Goal: Communication & Community: Answer question/provide support

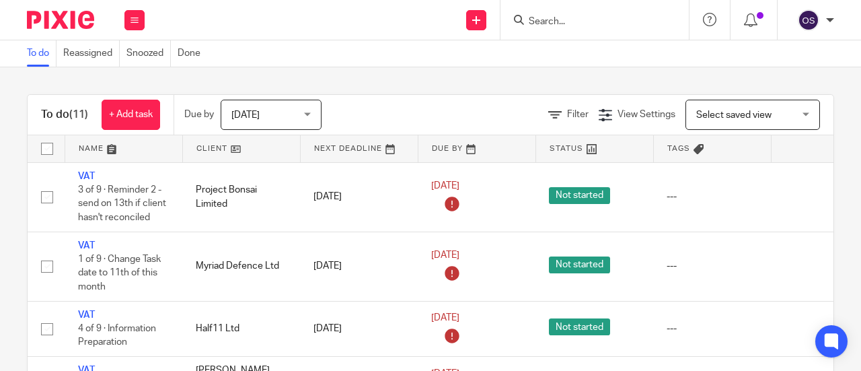
click at [213, 141] on link at bounding box center [241, 148] width 117 height 27
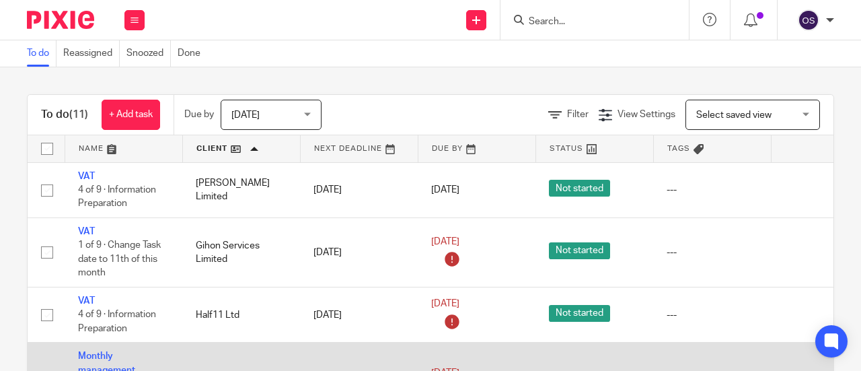
scroll to position [202, 0]
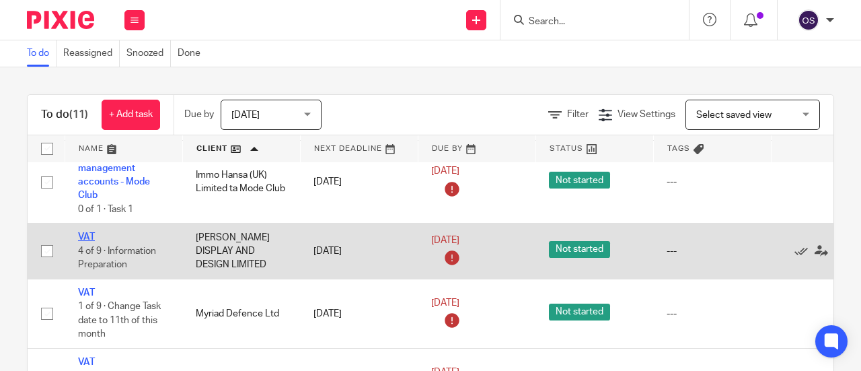
click at [83, 234] on link "VAT" at bounding box center [86, 236] width 17 height 9
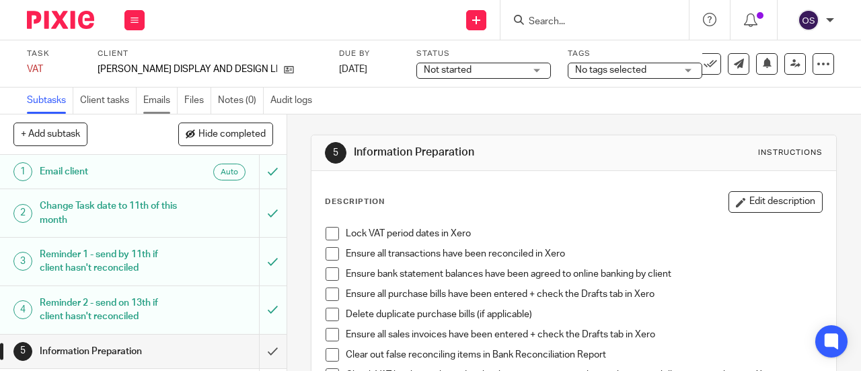
click at [151, 98] on link "Emails" at bounding box center [160, 100] width 34 height 26
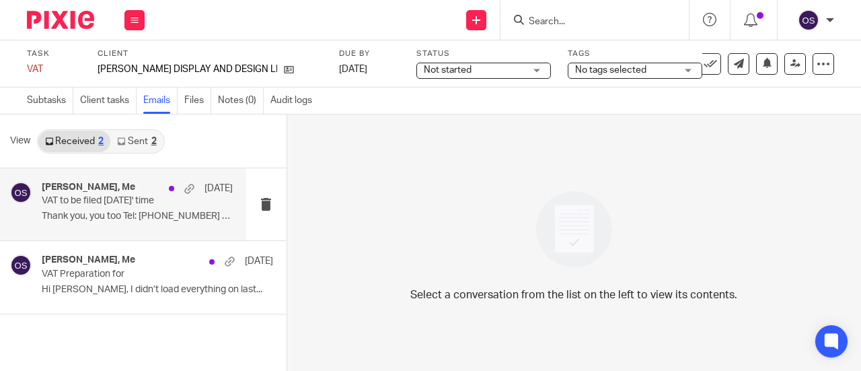
click at [76, 206] on p "VAT to be filed [DATE]' time" at bounding box center [118, 200] width 153 height 11
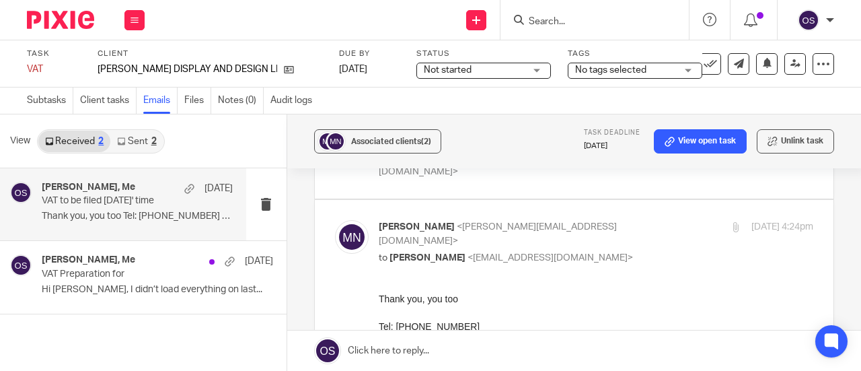
scroll to position [213, 0]
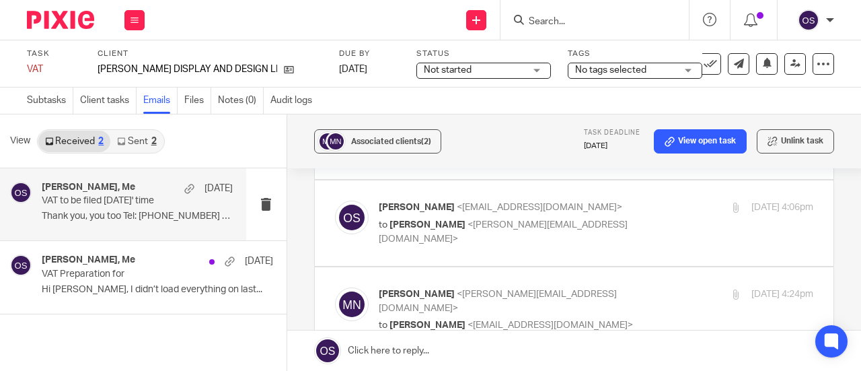
click at [614, 218] on p "to [PERSON_NAME] <[PERSON_NAME][EMAIL_ADDRESS][DOMAIN_NAME]>" at bounding box center [524, 232] width 290 height 28
checkbox input "true"
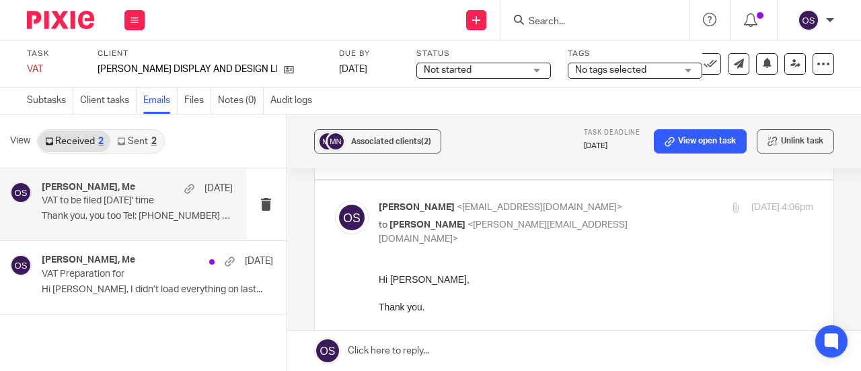
click at [377, 355] on link at bounding box center [574, 350] width 574 height 40
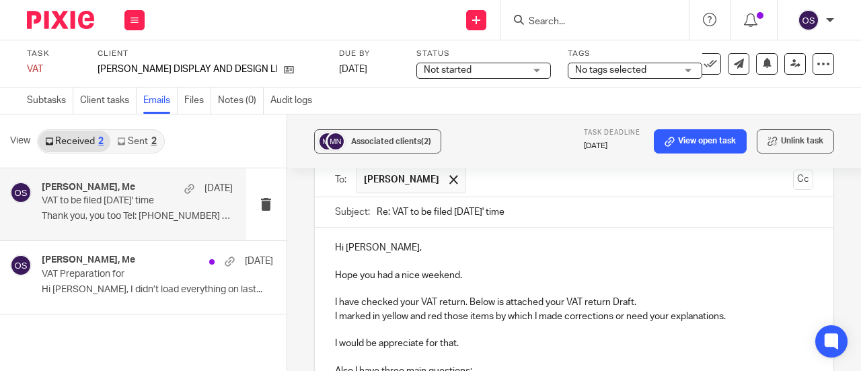
scroll to position [1227, 0]
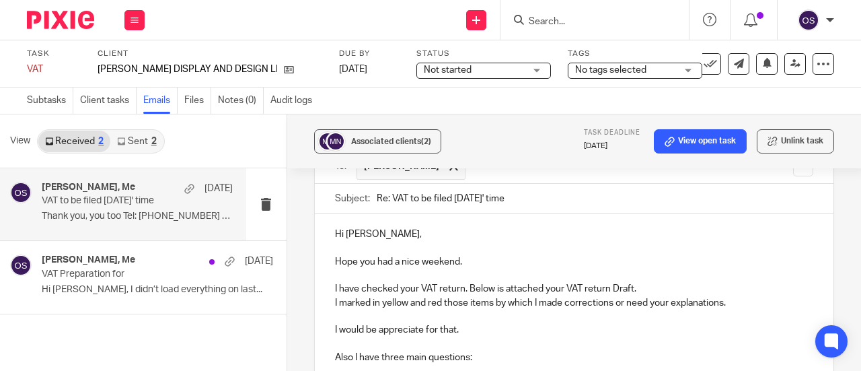
click at [351, 351] on p "Also I have three main questions:" at bounding box center [574, 357] width 478 height 13
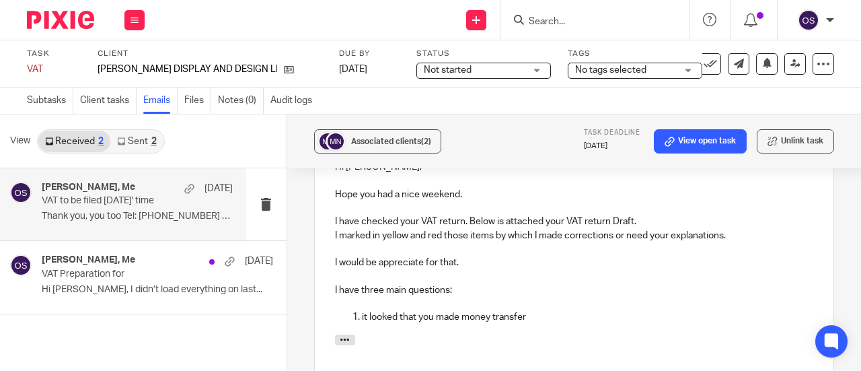
click at [362, 310] on p "it looked that you made money transfer" at bounding box center [587, 316] width 451 height 13
click at [393, 310] on p "It looked that you made money transfer" at bounding box center [587, 316] width 451 height 13
click at [541, 310] on p "It looks that you made money transfer" at bounding box center [587, 316] width 451 height 13
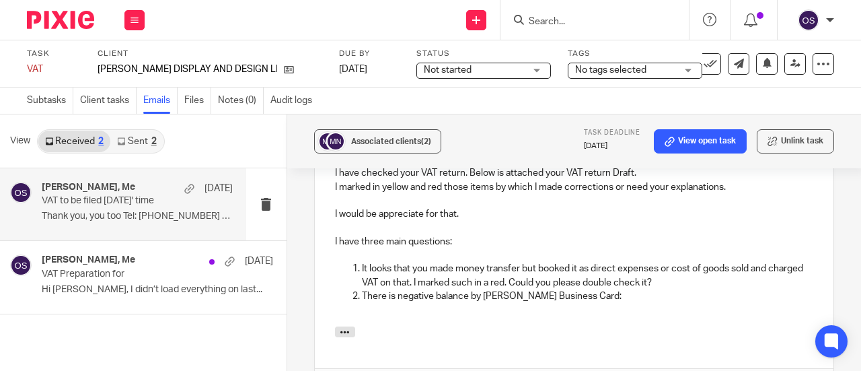
scroll to position [1362, 0]
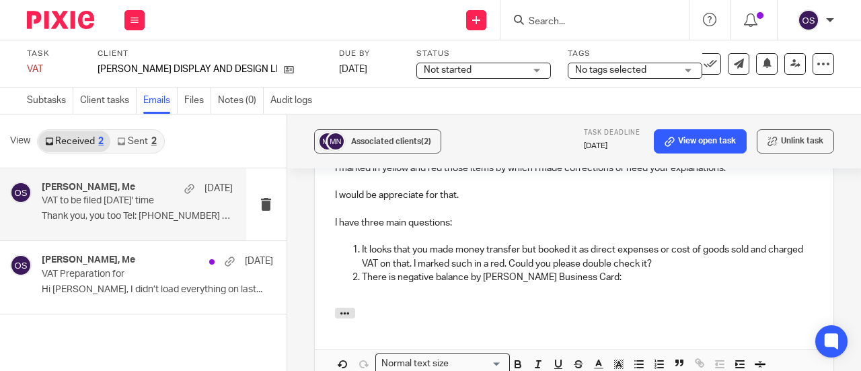
click at [583, 270] on p "There is negative balance by [PERSON_NAME] Business Card:" at bounding box center [587, 276] width 451 height 13
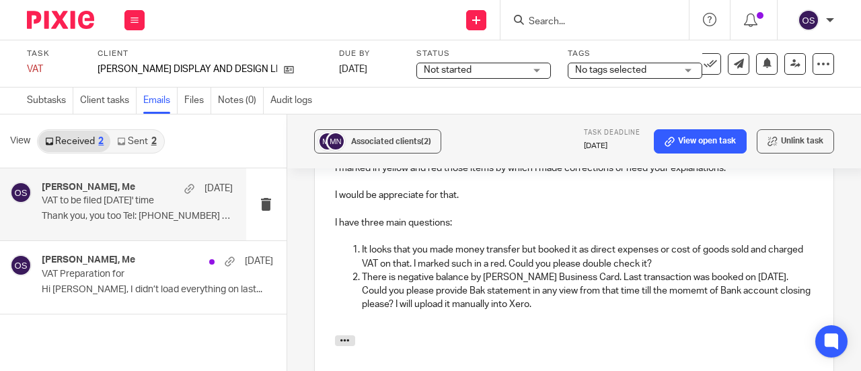
click at [564, 270] on p "There is negative balance by [PERSON_NAME] Business Card. Last transaction was …" at bounding box center [587, 290] width 451 height 41
click at [521, 270] on p "There is negative balance by [PERSON_NAME] Business Card on [DATE]. Last transa…" at bounding box center [587, 290] width 451 height 41
click at [615, 285] on p "There is negative balance by [PERSON_NAME] Business Card on [DATE]. Last transa…" at bounding box center [587, 290] width 451 height 41
click at [508, 243] on p "It looks that you made money transfer but booked it as direct expenses or cost …" at bounding box center [587, 257] width 451 height 28
click at [613, 283] on p "There is negative balance by [PERSON_NAME] Business Card on [DATE]. Last transa…" at bounding box center [587, 290] width 451 height 41
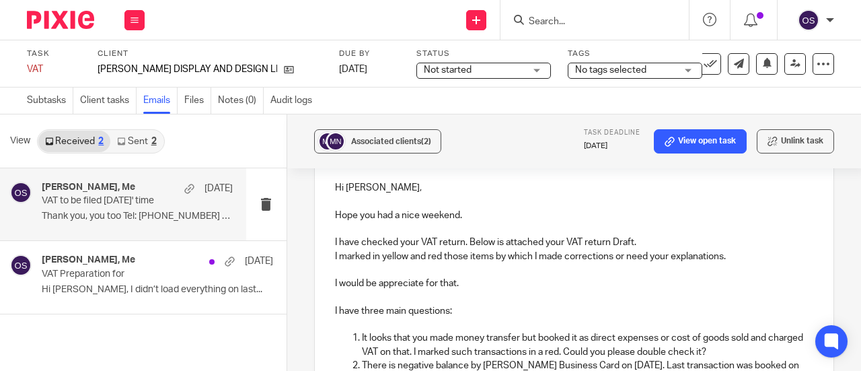
scroll to position [1294, 0]
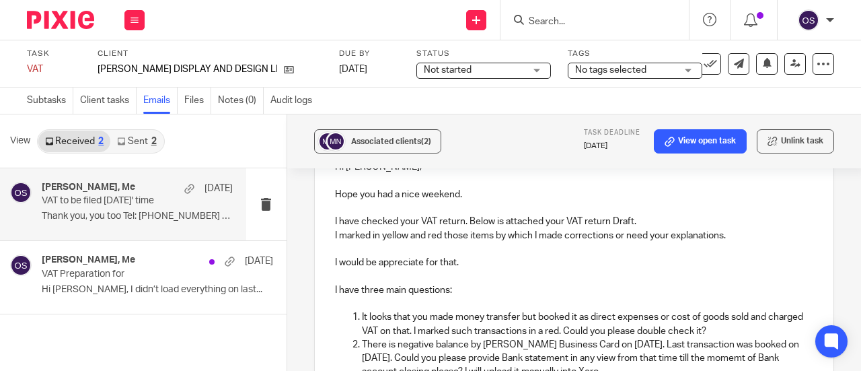
click at [610, 215] on p "I have checked your VAT return. Below is attached your VAT return Draft." at bounding box center [574, 221] width 478 height 13
click at [610, 215] on p "I have checked your VAT return. Below is attached Draft." at bounding box center [574, 221] width 478 height 13
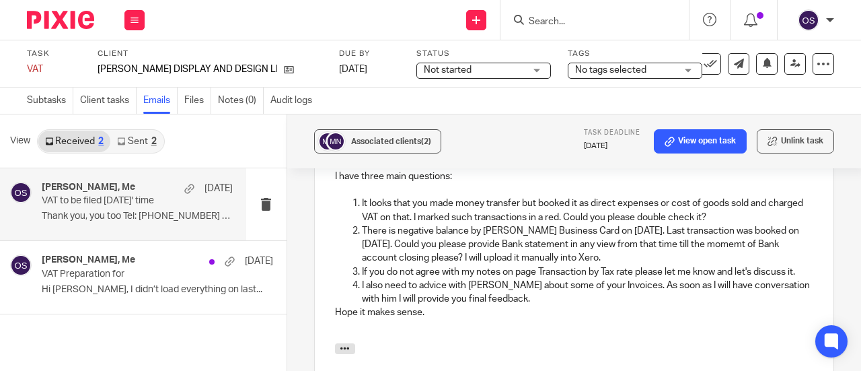
scroll to position [1429, 0]
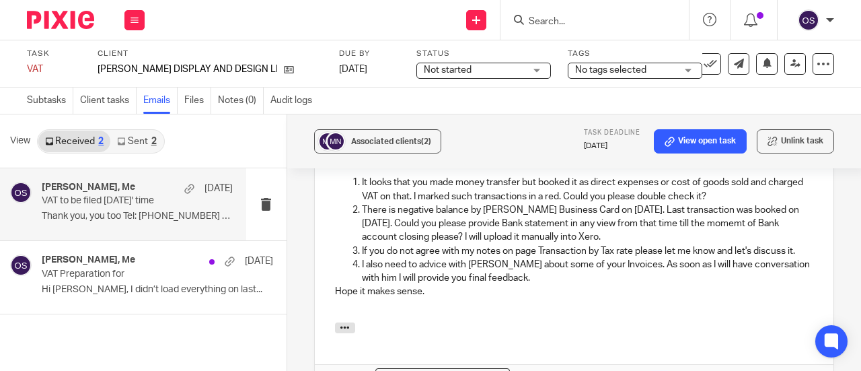
click at [530, 274] on p "I also need to advice with [PERSON_NAME] about some of your Invoices. As soon a…" at bounding box center [587, 272] width 451 height 28
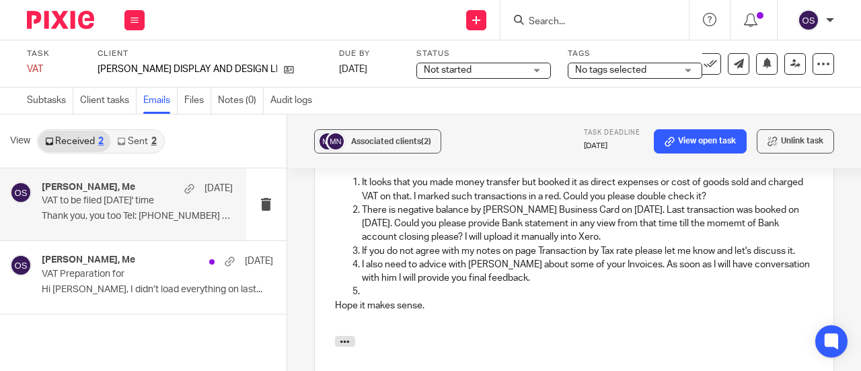
click at [414, 277] on p "I also need to advice with [PERSON_NAME] about some of your Invoices. As soon a…" at bounding box center [587, 272] width 451 height 28
click at [382, 287] on p at bounding box center [587, 291] width 451 height 13
click at [462, 299] on p "Hope it makes sense." at bounding box center [574, 305] width 478 height 13
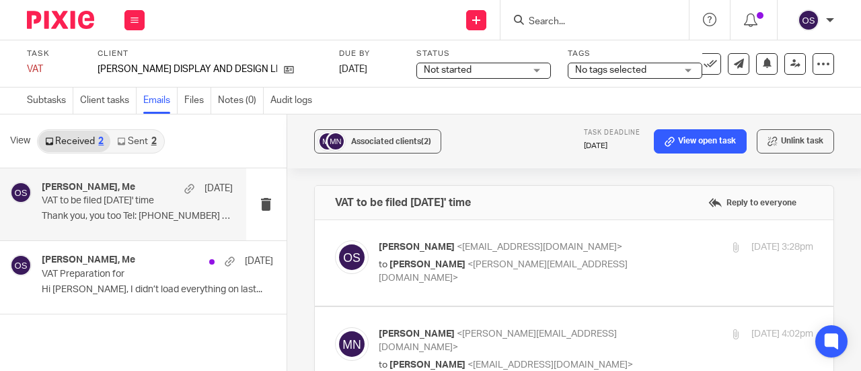
scroll to position [1429, 0]
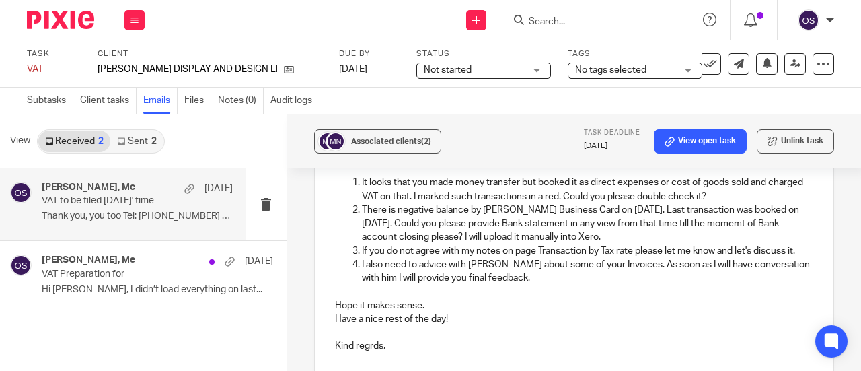
click at [365, 339] on p "Kind regrds," at bounding box center [574, 345] width 478 height 13
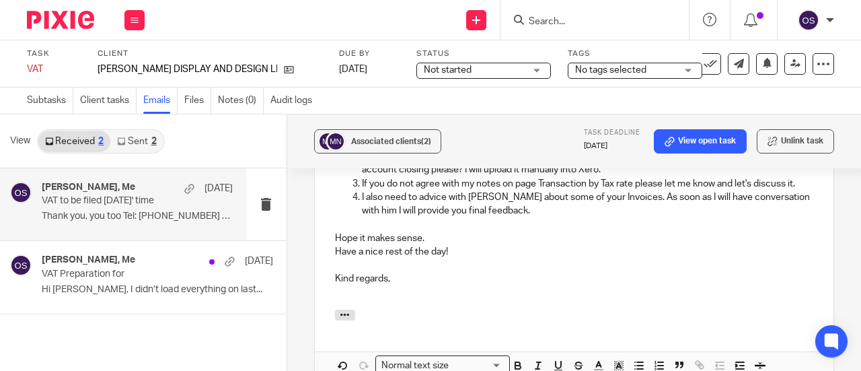
scroll to position [1564, 0]
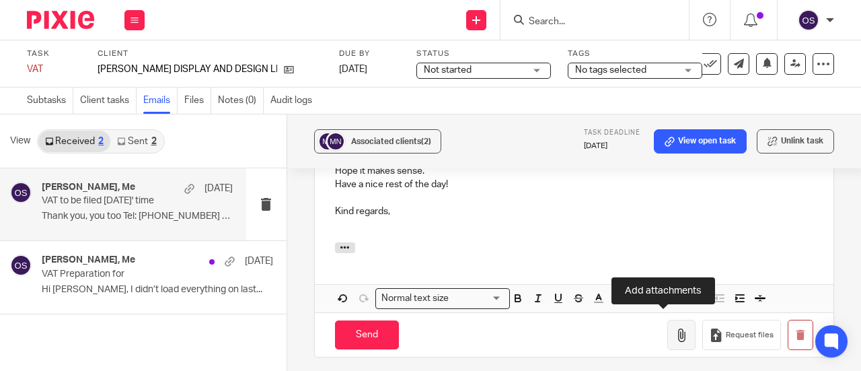
click at [675, 328] on icon "button" at bounding box center [681, 334] width 13 height 13
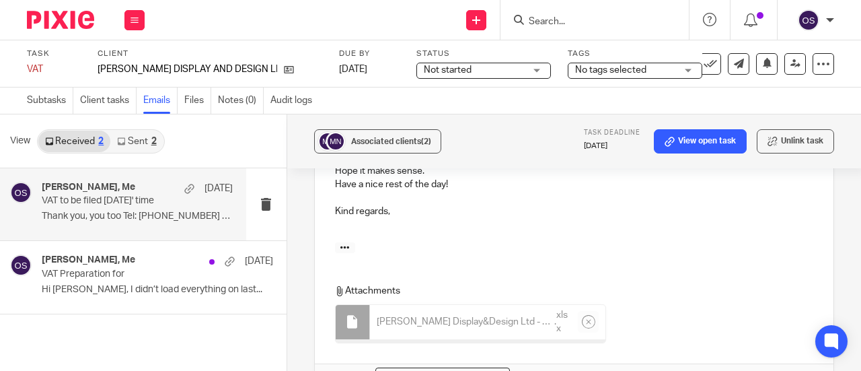
scroll to position [1632, 0]
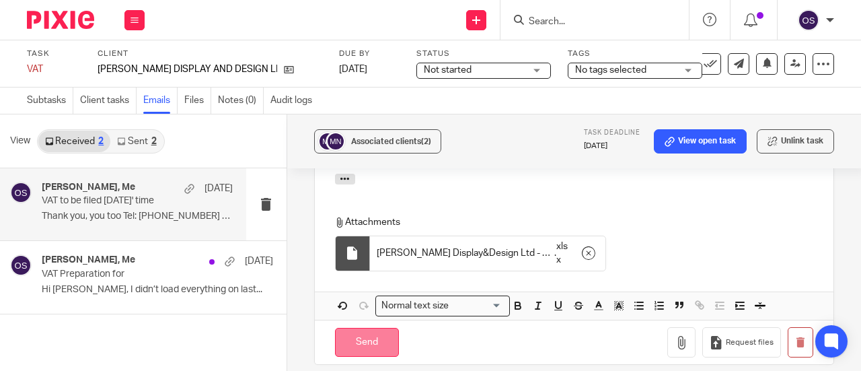
click at [358, 336] on input "Send" at bounding box center [367, 342] width 64 height 29
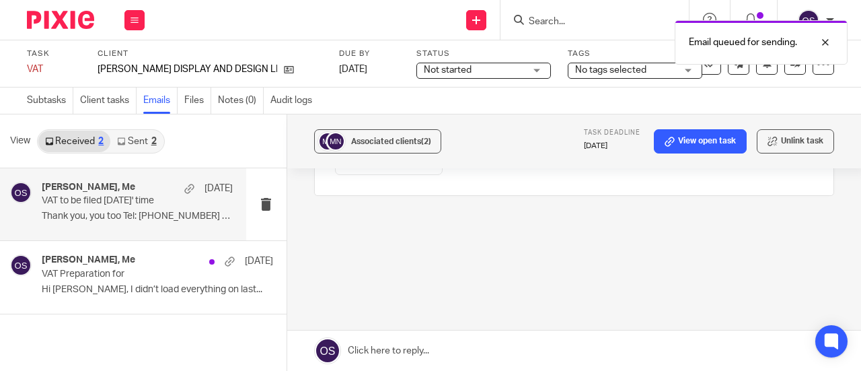
scroll to position [1100, 0]
